Goal: Information Seeking & Learning: Learn about a topic

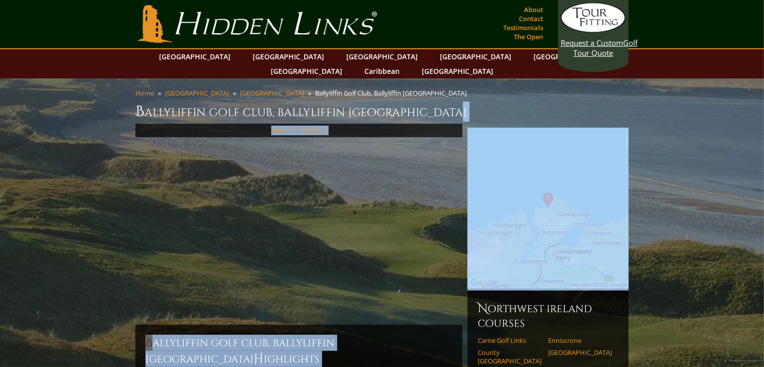
drag, startPoint x: 763, startPoint y: 96, endPoint x: 768, endPoint y: 133, distance: 38.1
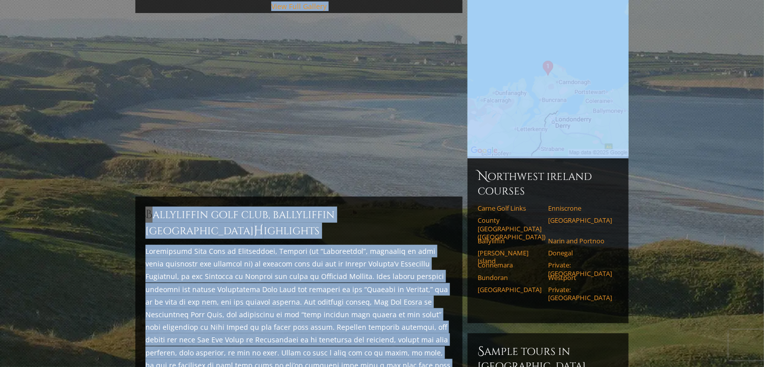
scroll to position [150, 0]
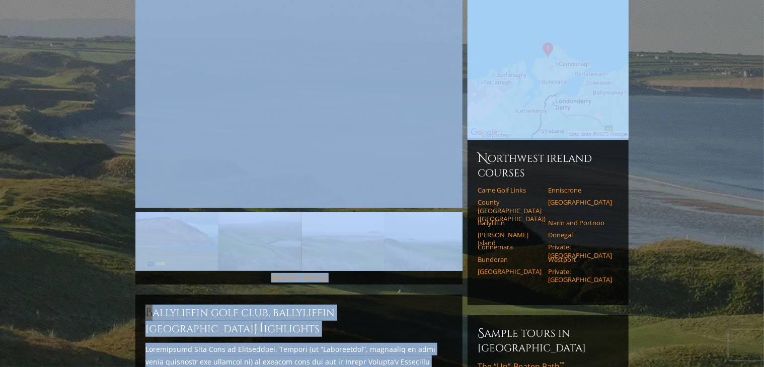
click at [397, 271] on div "View Full Gallery" at bounding box center [298, 278] width 327 height 14
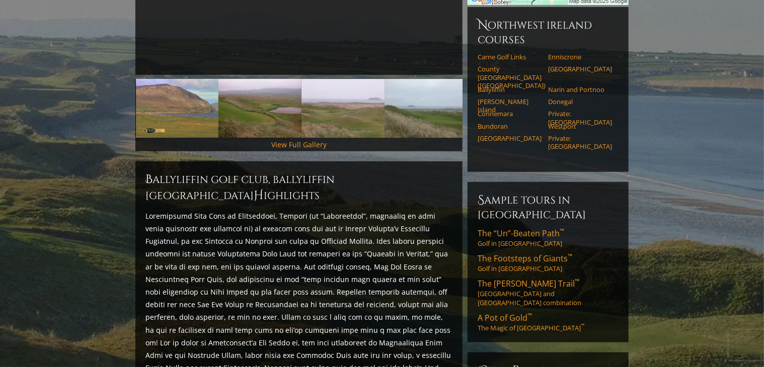
scroll to position [290, 0]
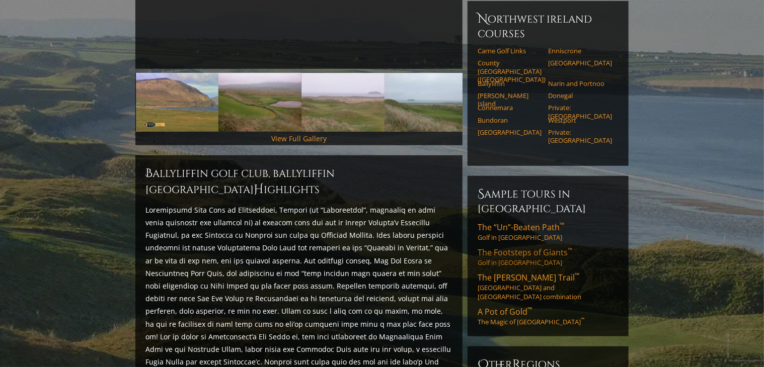
click at [531, 247] on span "The Footsteps of Giants ™" at bounding box center [524, 252] width 95 height 11
